Goal: Check status: Check status

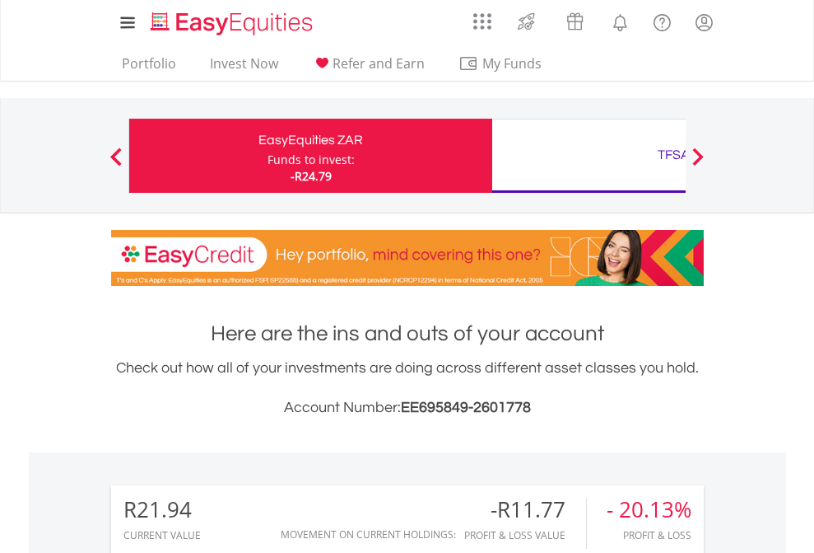
scroll to position [158, 259]
click at [268, 156] on div "Funds to invest:" at bounding box center [311, 160] width 87 height 16
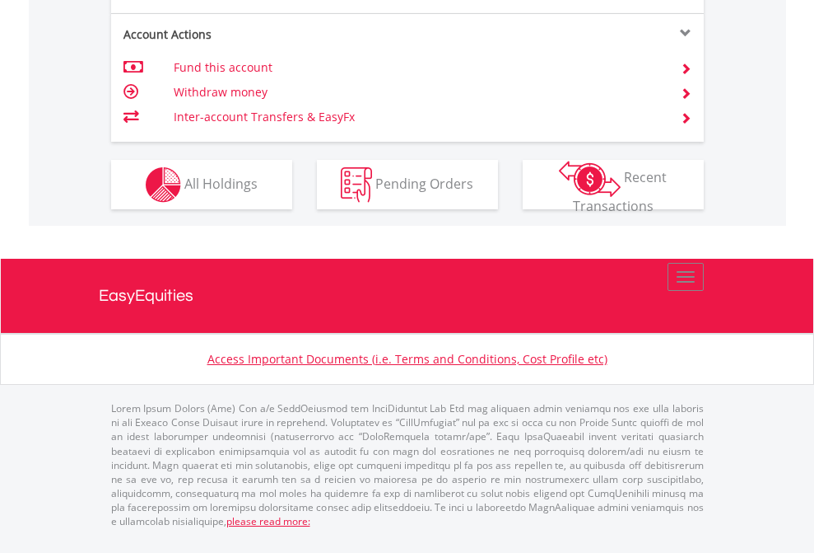
scroll to position [1470, 0]
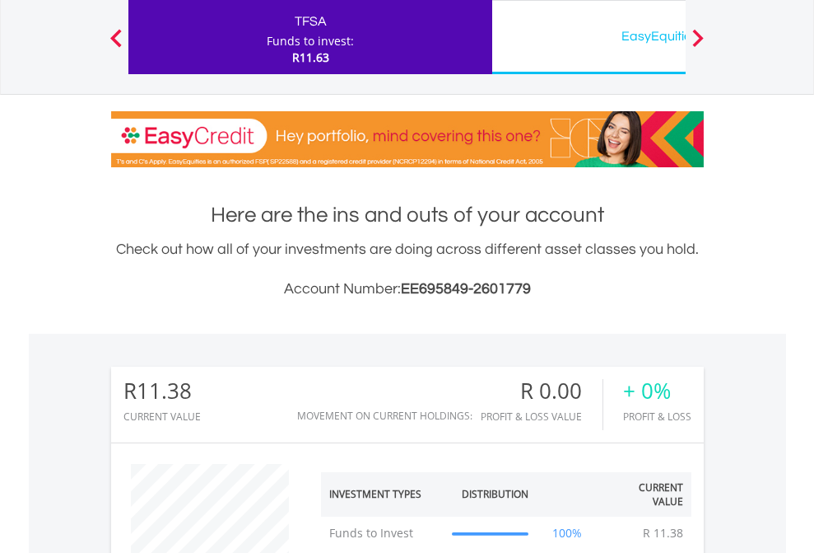
click at [589, 37] on div "EasyEquities USD" at bounding box center [673, 36] width 343 height 23
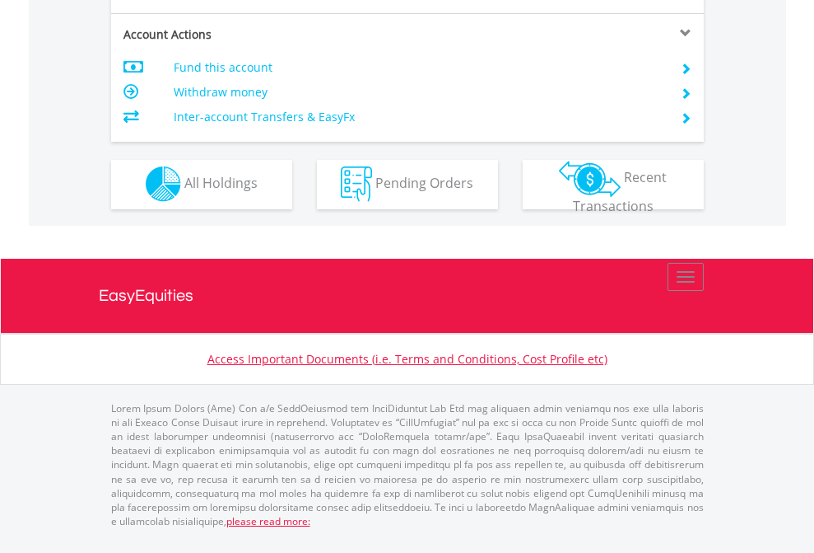
scroll to position [1540, 0]
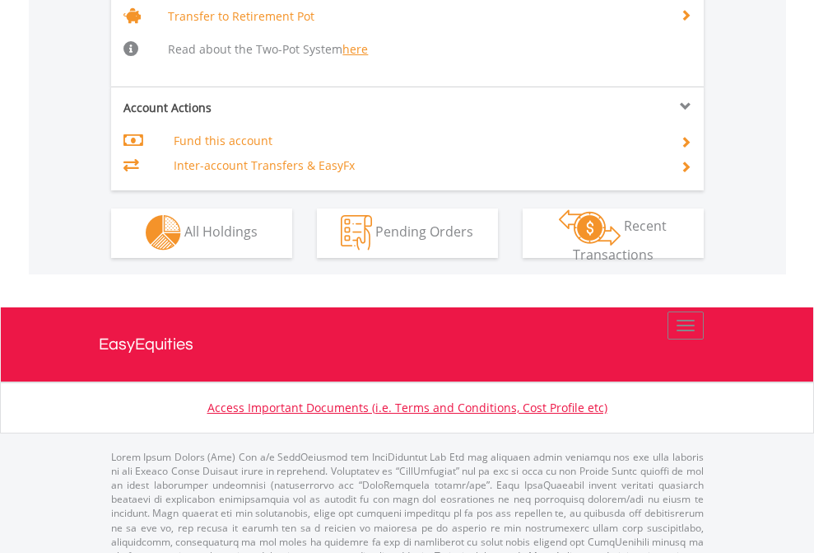
scroll to position [1636, 0]
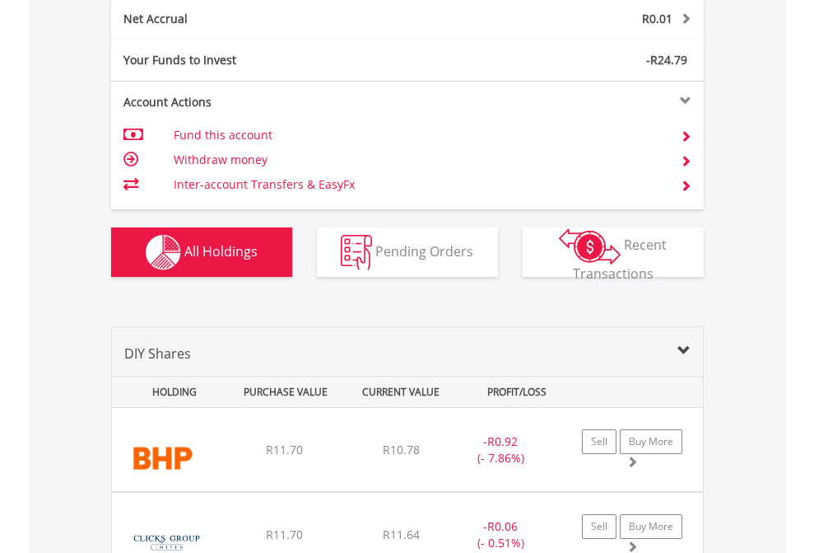
scroll to position [1864, 0]
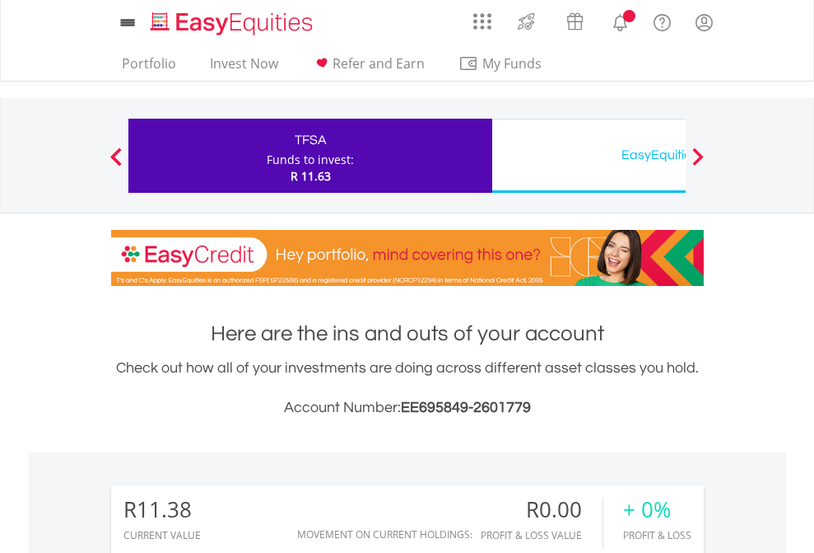
scroll to position [158, 259]
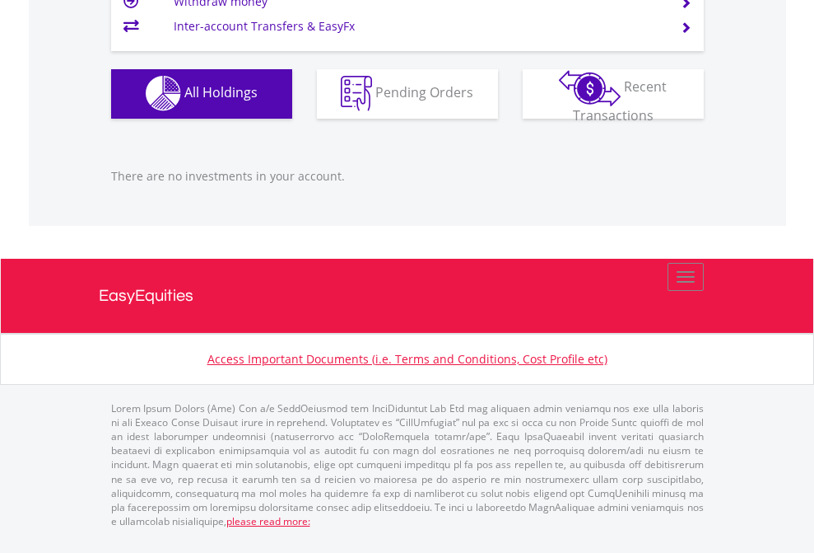
scroll to position [1631, 0]
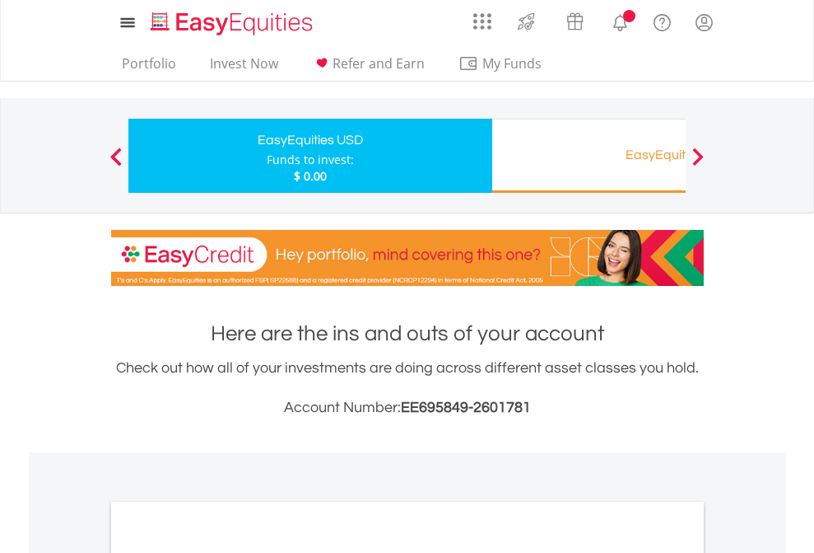
scroll to position [990, 0]
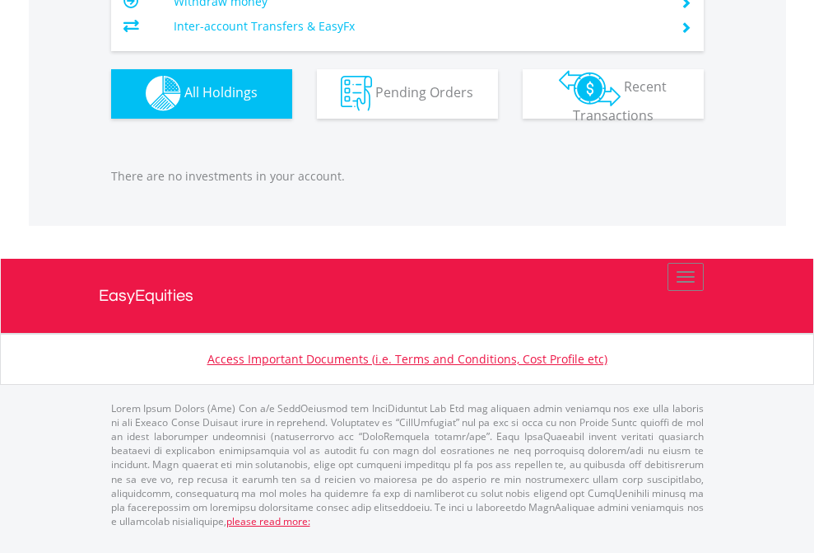
scroll to position [158, 259]
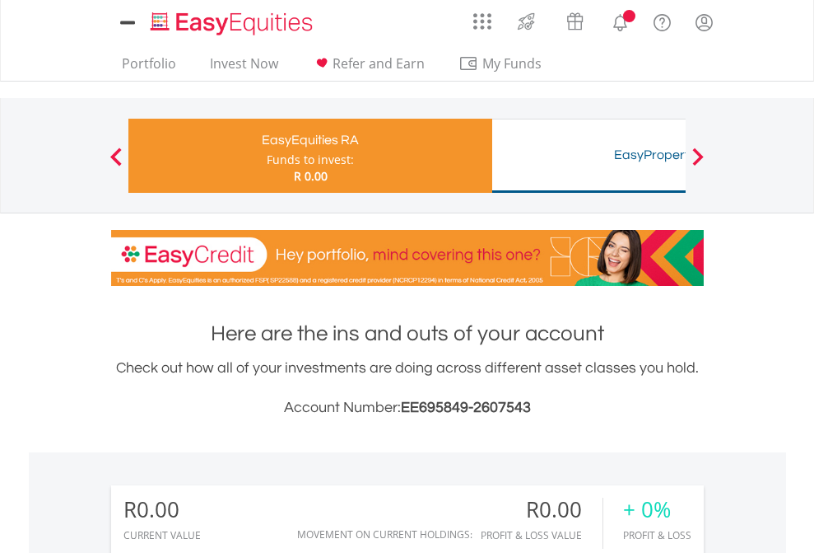
scroll to position [158, 259]
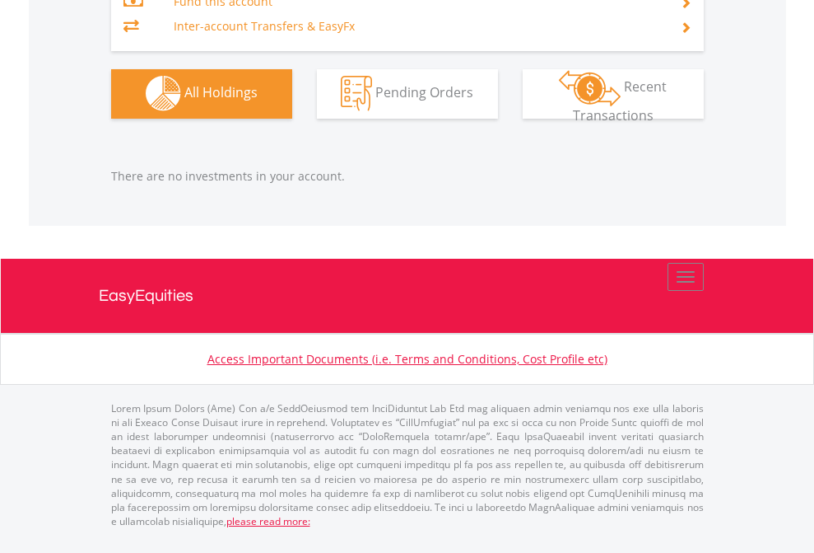
scroll to position [1631, 0]
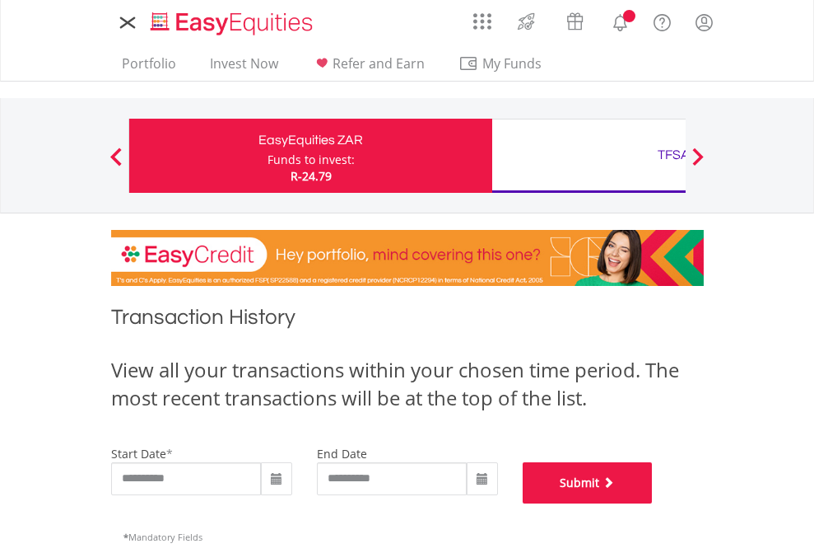
click at [653, 503] on button "Submit" at bounding box center [588, 482] width 130 height 41
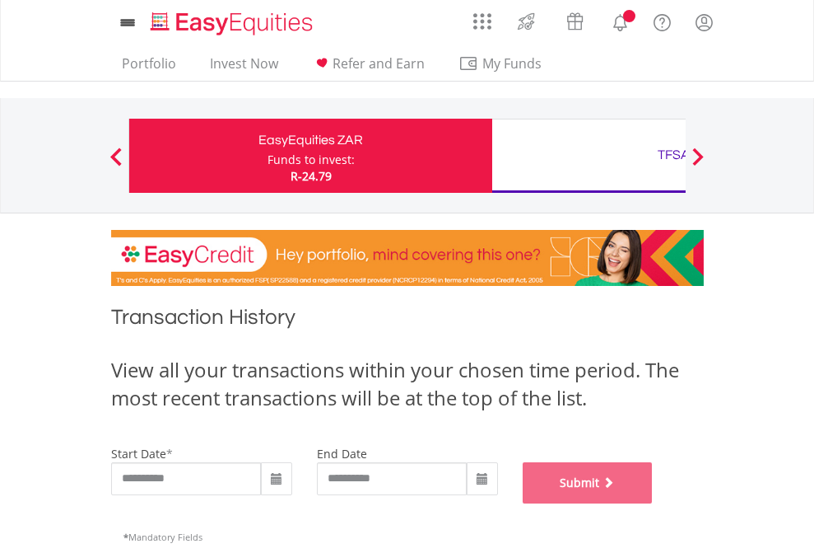
scroll to position [668, 0]
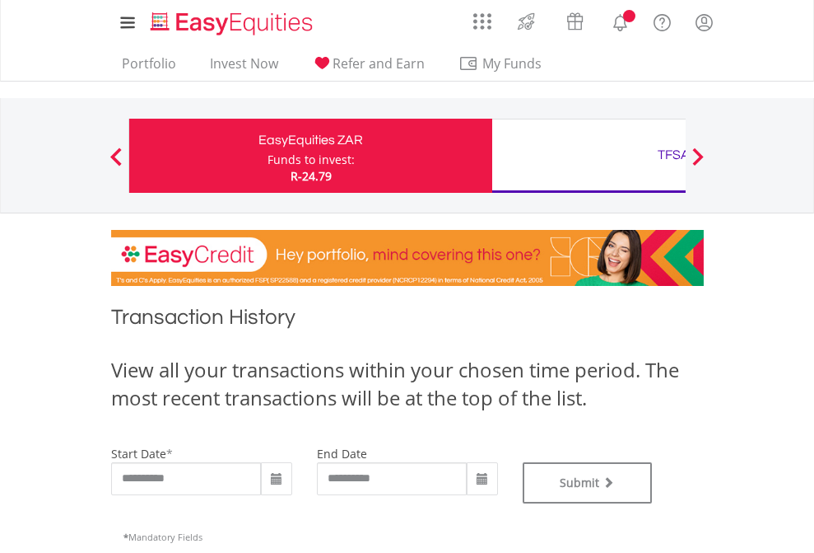
click at [589, 156] on div "TFSA" at bounding box center [673, 154] width 343 height 23
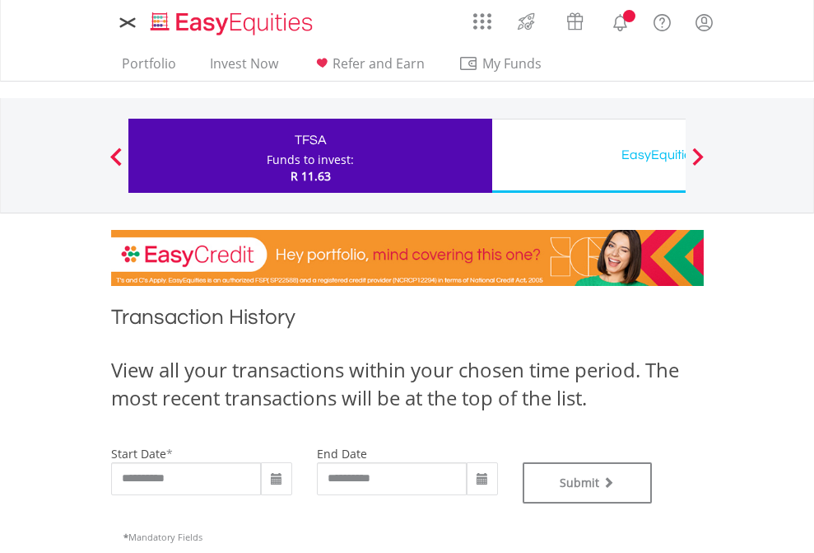
type input "**********"
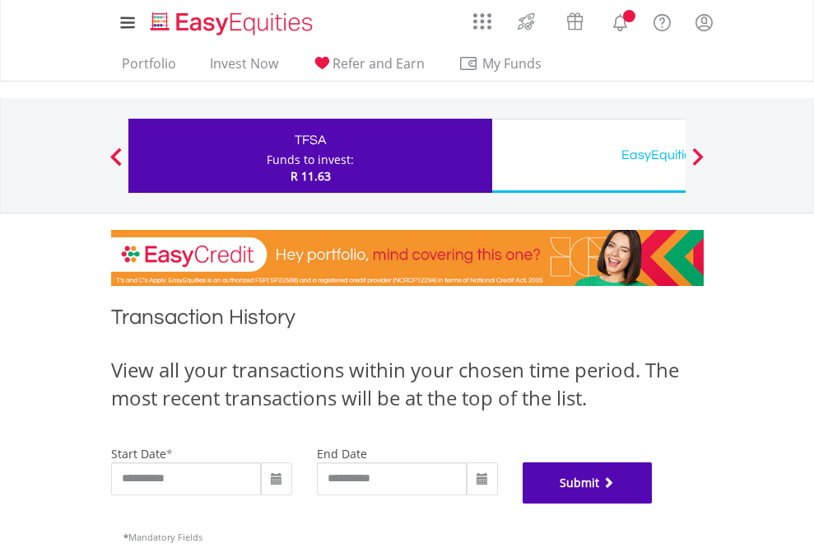
click at [653, 503] on button "Submit" at bounding box center [588, 482] width 130 height 41
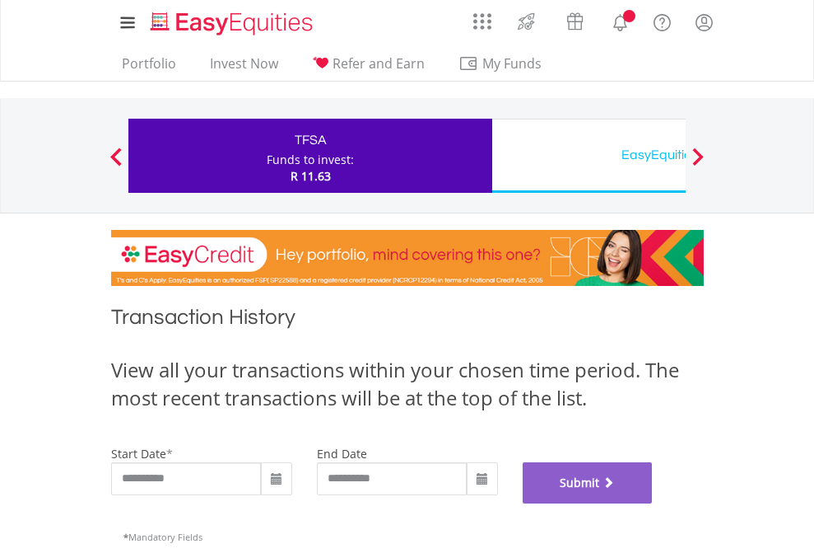
scroll to position [668, 0]
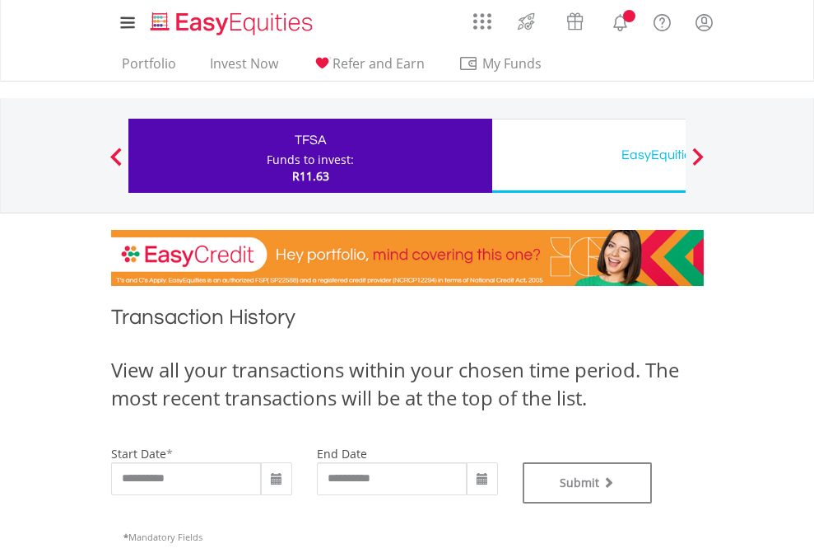
click at [589, 156] on div "EasyEquities USD" at bounding box center [673, 154] width 343 height 23
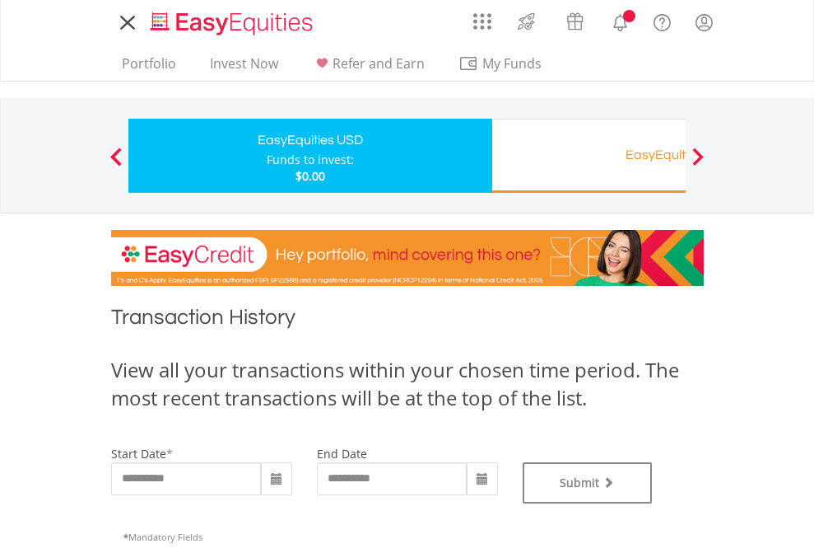
type input "**********"
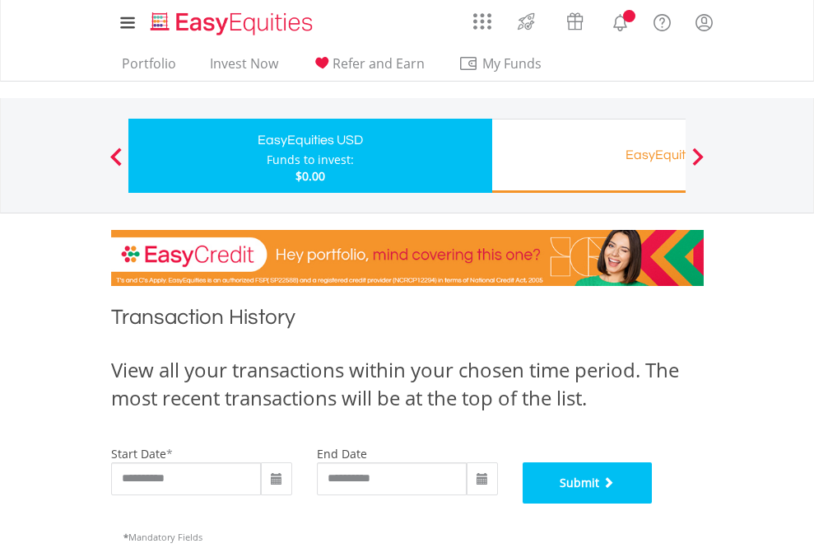
click at [653, 503] on button "Submit" at bounding box center [588, 482] width 130 height 41
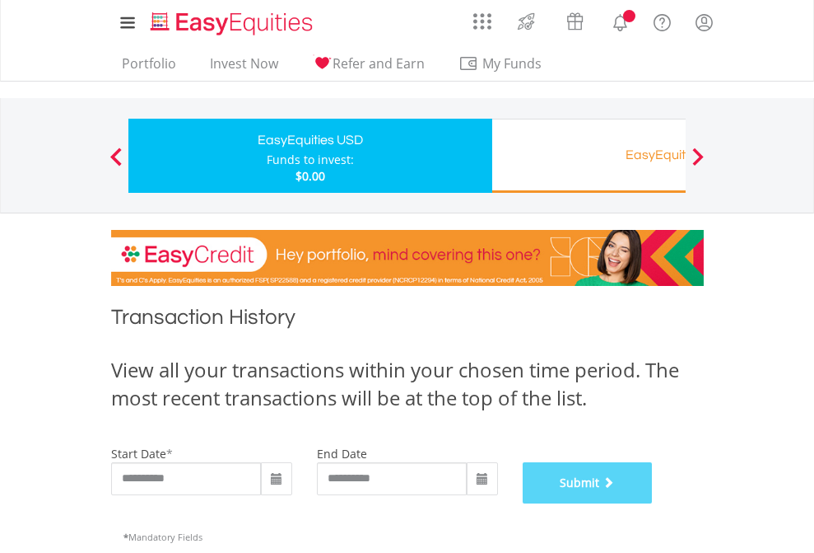
scroll to position [668, 0]
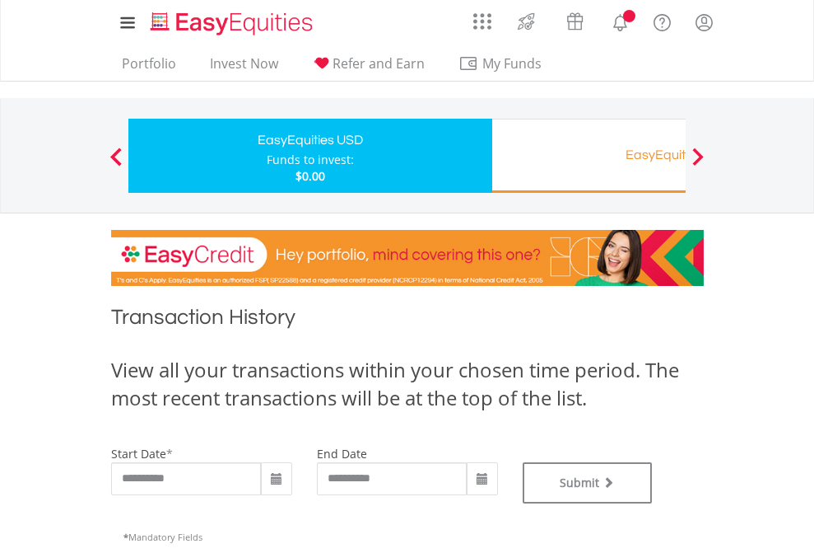
click at [589, 156] on div "EasyEquities RA" at bounding box center [673, 154] width 343 height 23
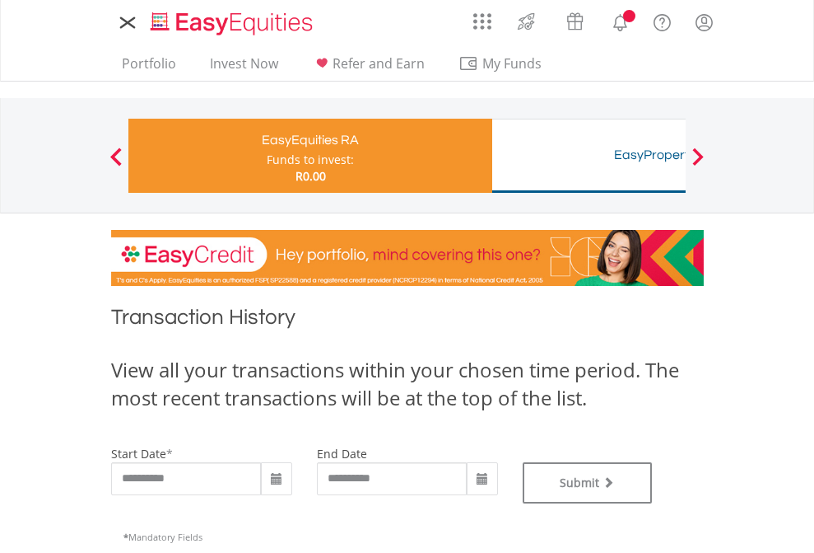
type input "**********"
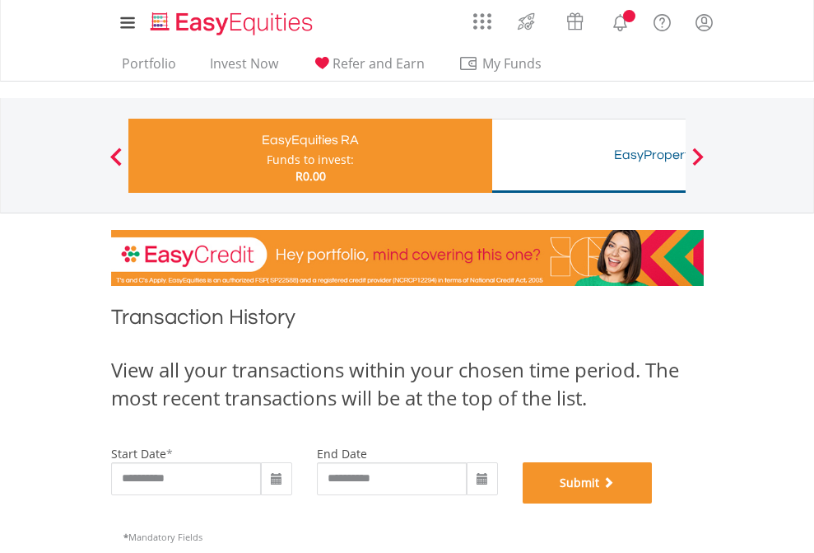
click at [653, 503] on button "Submit" at bounding box center [588, 482] width 130 height 41
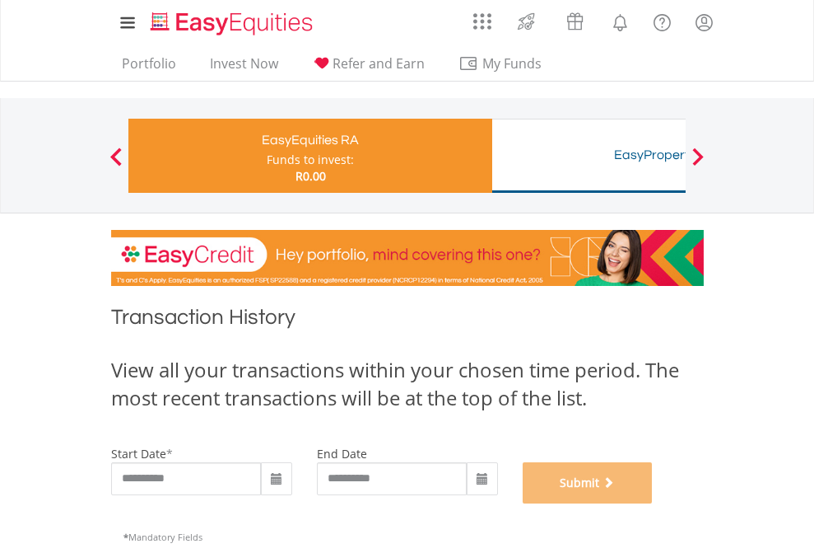
scroll to position [668, 0]
